Goal: Navigation & Orientation: Understand site structure

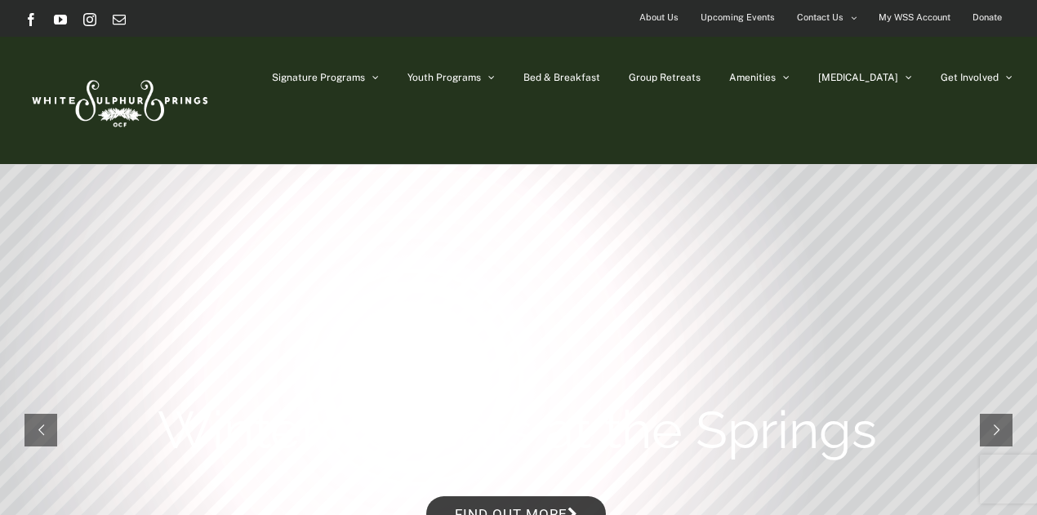
click at [657, 13] on span "About Us" at bounding box center [659, 18] width 39 height 24
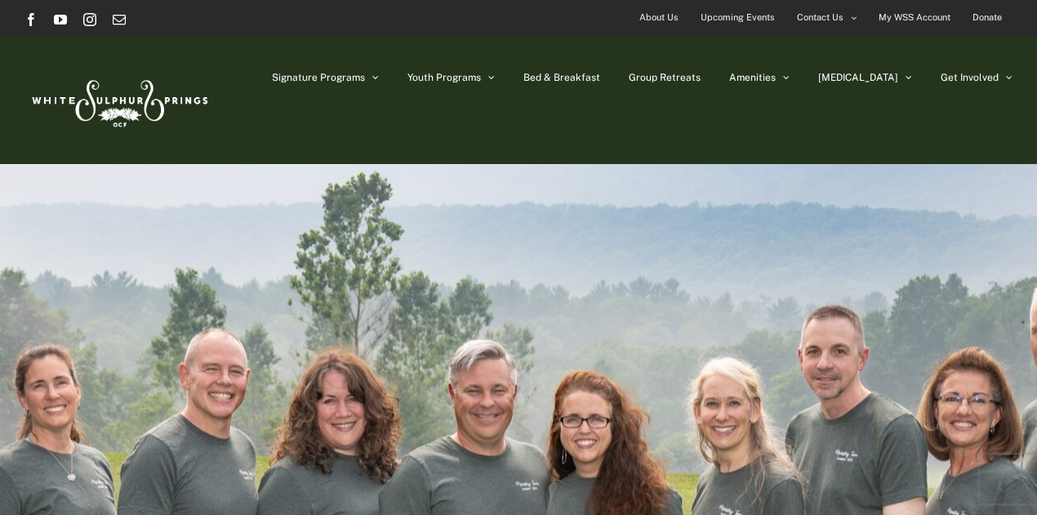
click at [114, 105] on img at bounding box center [119, 100] width 188 height 77
